Goal: Task Accomplishment & Management: Complete application form

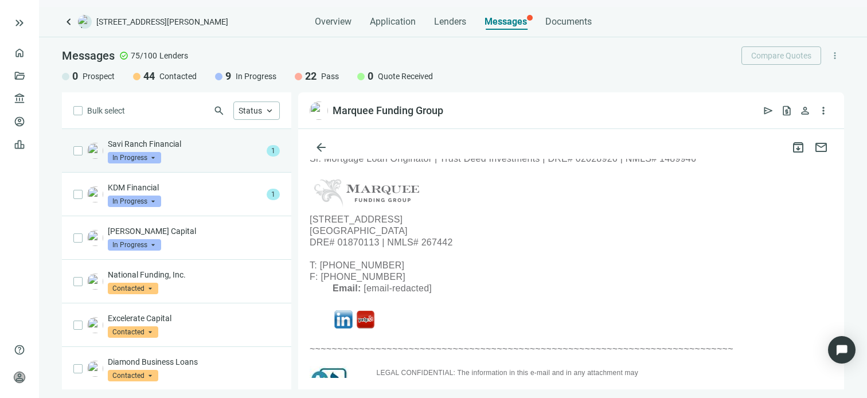
click at [224, 147] on p "Savi Ranch Financial" at bounding box center [185, 143] width 154 height 11
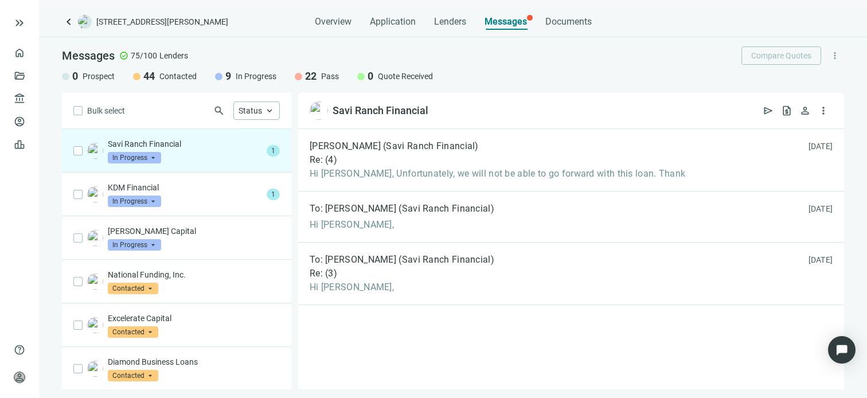
click at [154, 158] on span "In Progress" at bounding box center [134, 157] width 53 height 11
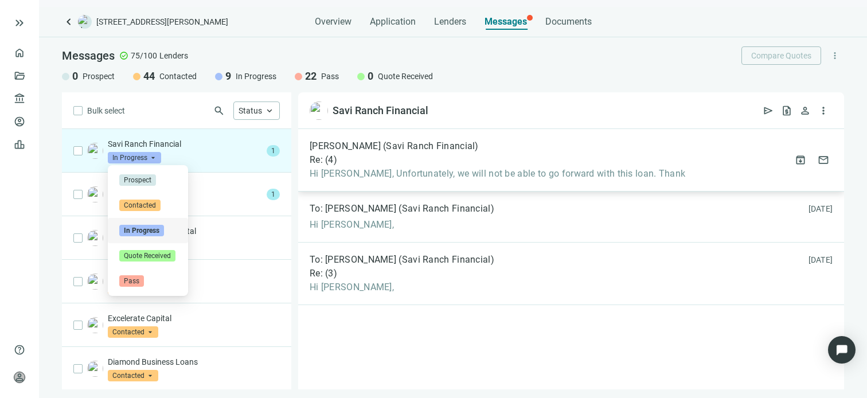
click at [419, 162] on div "Re: ( 4 )" at bounding box center [498, 159] width 376 height 11
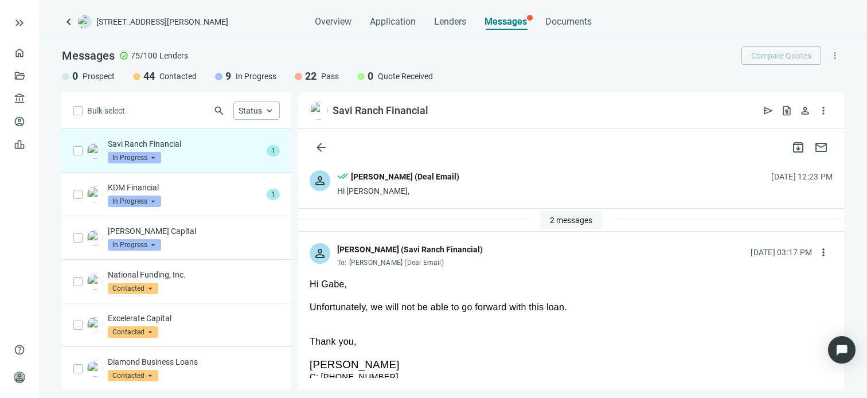
click at [550, 217] on span "2 messages" at bounding box center [571, 220] width 42 height 9
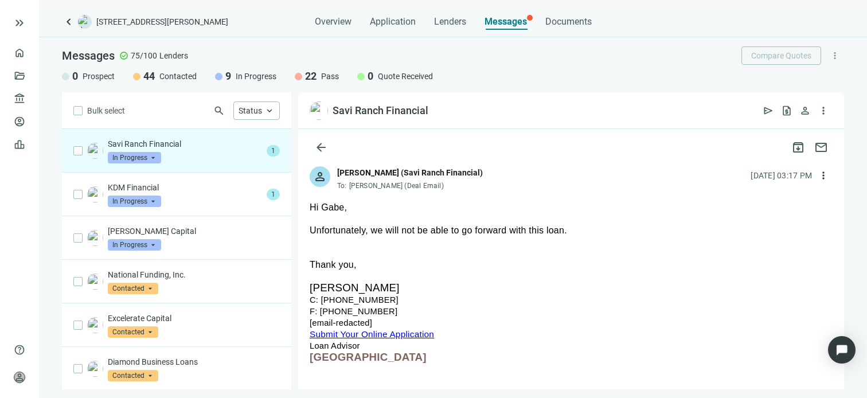
scroll to position [172, 0]
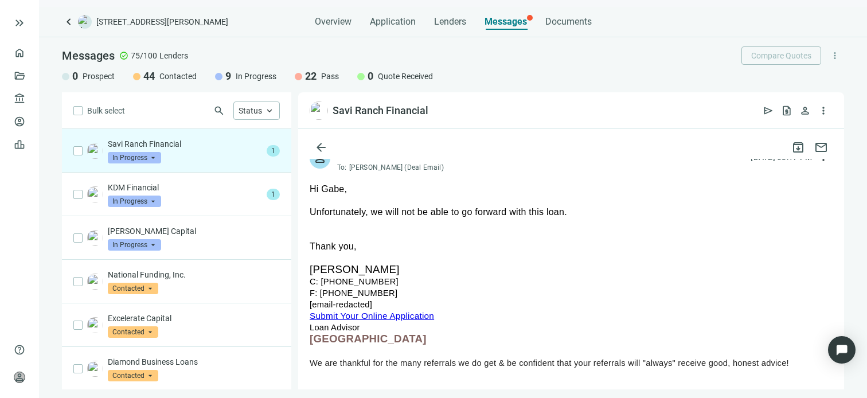
click at [423, 207] on div "Unfortunately, we will not be able to go forward with this loan." at bounding box center [571, 211] width 523 height 11
click at [153, 161] on span "In Progress" at bounding box center [134, 157] width 53 height 11
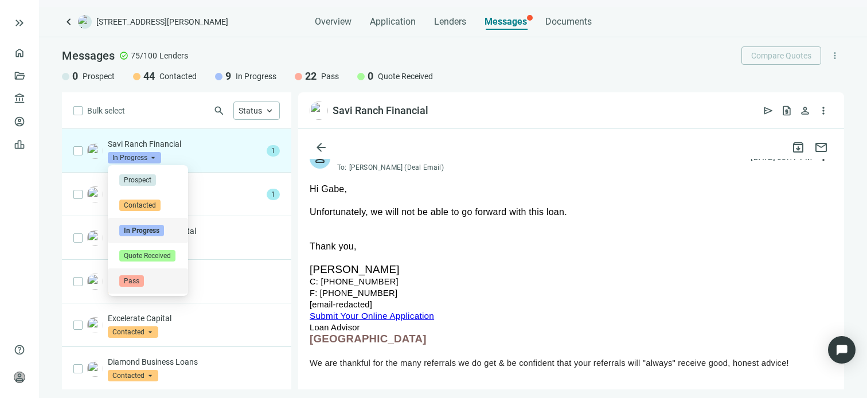
click at [144, 283] on div "Pass" at bounding box center [147, 280] width 57 height 11
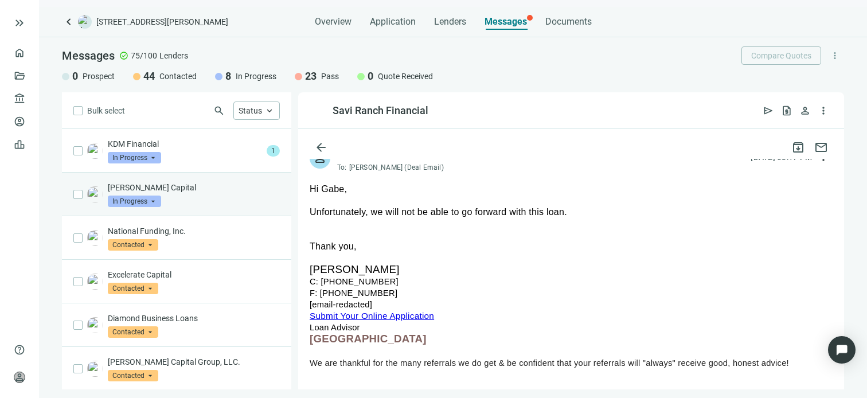
scroll to position [0, 0]
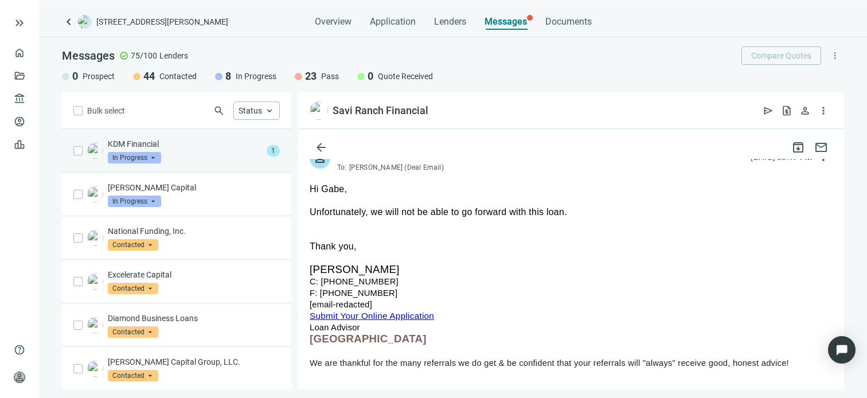
click at [189, 143] on p "KDM Financial" at bounding box center [185, 143] width 154 height 11
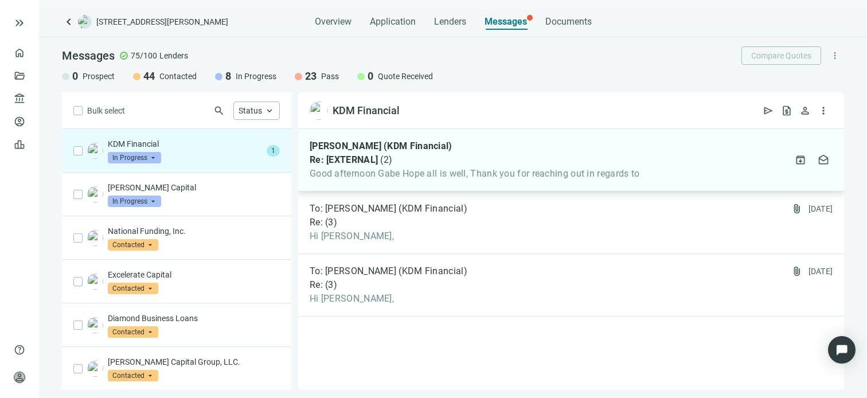
click at [453, 171] on span "Good afternoon Gabe Hope all is well, Thank you for reaching out in regards to" at bounding box center [475, 173] width 330 height 11
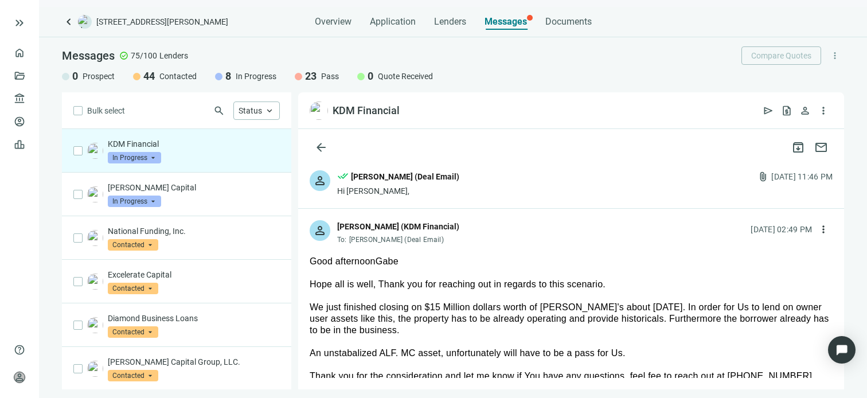
scroll to position [57, 0]
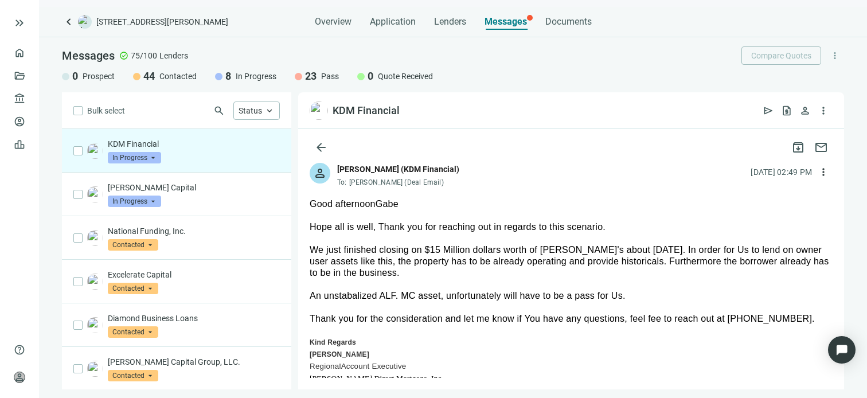
click at [149, 159] on span "In Progress" at bounding box center [134, 157] width 53 height 11
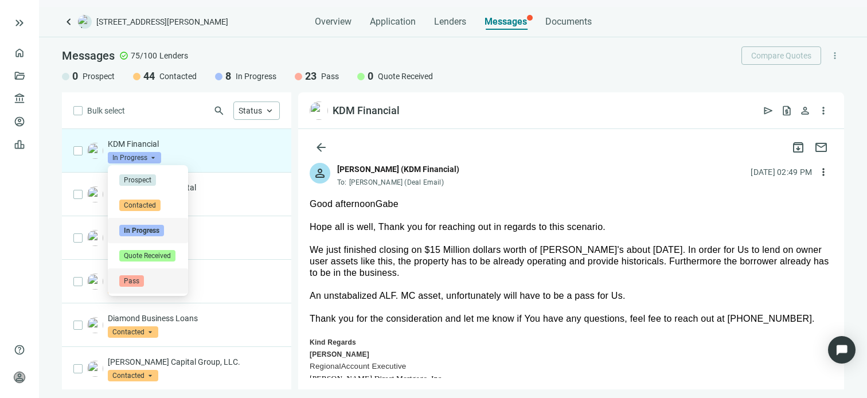
click at [134, 281] on span "Pass" at bounding box center [131, 280] width 25 height 11
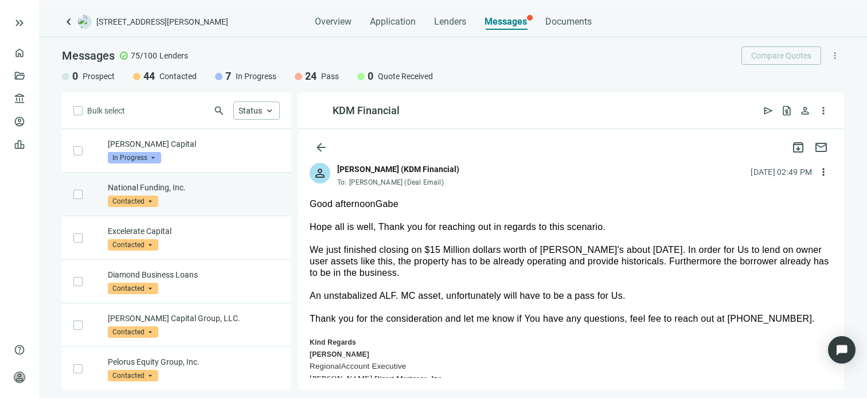
scroll to position [0, 0]
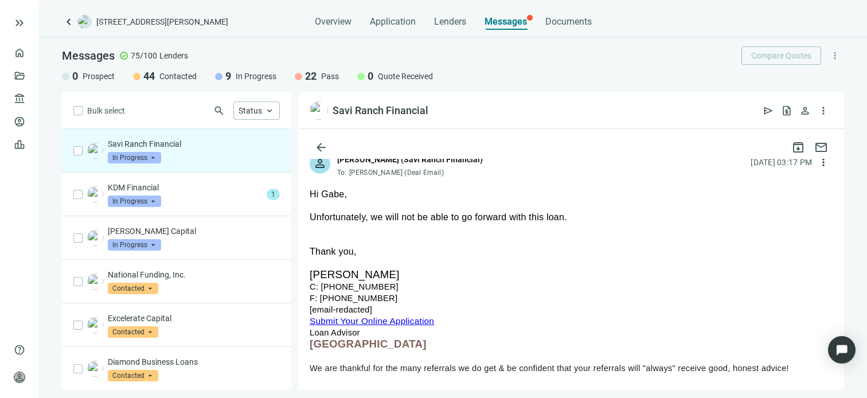
scroll to position [115, 0]
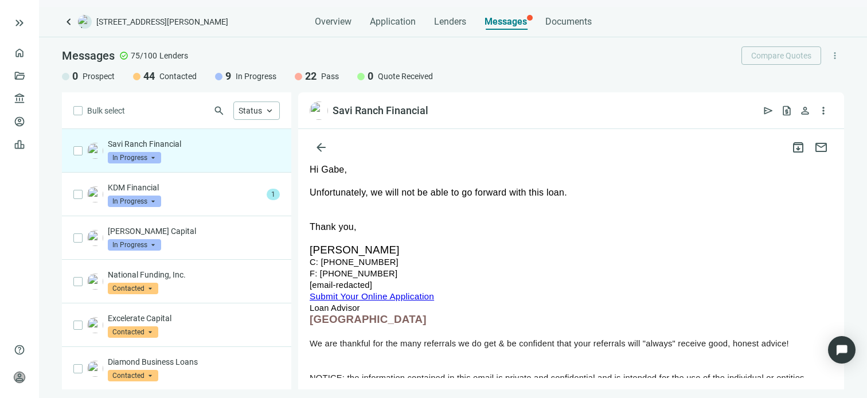
click at [386, 295] on link "Submit Your Online Application" at bounding box center [372, 296] width 124 height 10
